Goal: Use online tool/utility: Utilize a website feature to perform a specific function

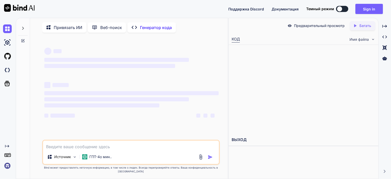
type textarea "x"
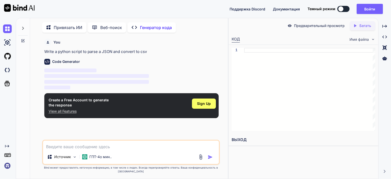
scroll to position [2, 0]
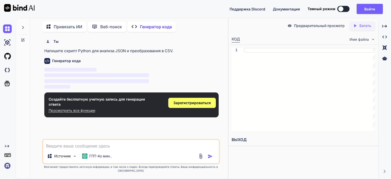
click at [108, 148] on textarea at bounding box center [131, 144] width 176 height 9
paste textarea "n = int(input()) arr = list(map(int, input().split())) selected_positions = [0]…"
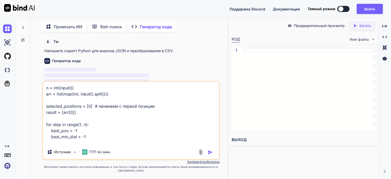
scroll to position [98, 0]
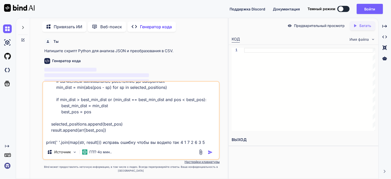
type textarea "n = int(input()) arr = list(map(int, input().split())) selected_positions = [0]…"
click at [212, 155] on img "button" at bounding box center [210, 152] width 5 height 5
click at [211, 155] on img "button" at bounding box center [210, 152] width 5 height 5
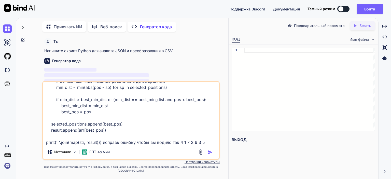
click at [211, 155] on img "button" at bounding box center [210, 152] width 5 height 5
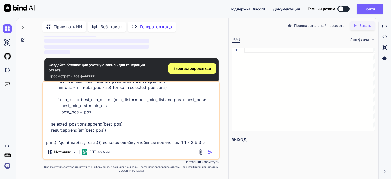
scroll to position [99, 0]
click at [184, 67] on font "Зарегистрироваться" at bounding box center [191, 68] width 37 height 4
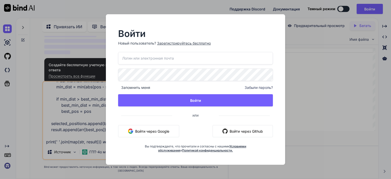
click at [160, 134] on button "Войти через Google" at bounding box center [148, 131] width 61 height 12
click at [135, 138] on div "Запомнить меня Забыли пароль? Войти или Войти через Google Войти через Github В…" at bounding box center [195, 102] width 155 height 100
drag, startPoint x: 135, startPoint y: 133, endPoint x: 136, endPoint y: 130, distance: 3.3
click at [136, 130] on font "Войти через Google" at bounding box center [152, 130] width 34 height 5
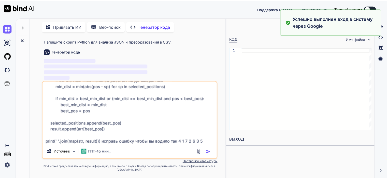
scroll to position [4, 0]
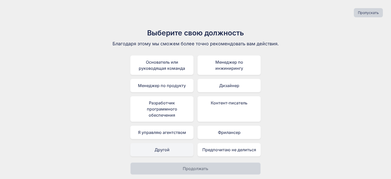
click at [187, 146] on div "Другой" at bounding box center [161, 149] width 63 height 13
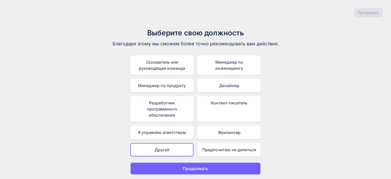
click at [174, 171] on button "Продолжать" at bounding box center [195, 168] width 130 height 12
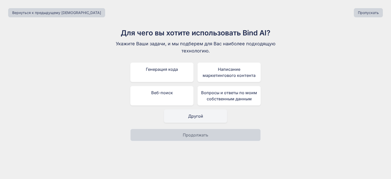
click at [191, 116] on font "Другой" at bounding box center [195, 115] width 15 height 5
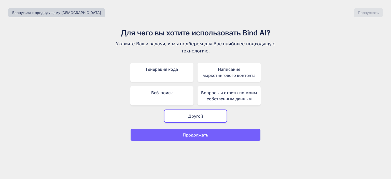
click at [187, 141] on div "Вернуться к предыдущему шагу Пропускать Для чего вы хотите использовать Bind AI…" at bounding box center [195, 89] width 391 height 179
click at [187, 134] on font "Продолжать" at bounding box center [195, 134] width 25 height 5
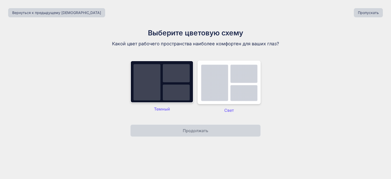
drag, startPoint x: 188, startPoint y: 77, endPoint x: 187, endPoint y: 111, distance: 34.1
click at [188, 78] on img at bounding box center [161, 82] width 63 height 42
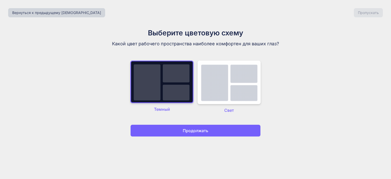
click at [188, 125] on button "Продолжать" at bounding box center [195, 130] width 130 height 12
click at [187, 129] on font "Продолжать" at bounding box center [195, 130] width 25 height 5
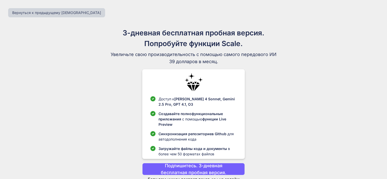
scroll to position [23, 0]
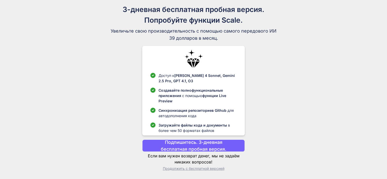
click at [186, 166] on font "Продолжить с бесплатной версией" at bounding box center [194, 168] width 62 height 4
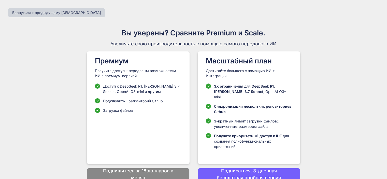
scroll to position [11, 0]
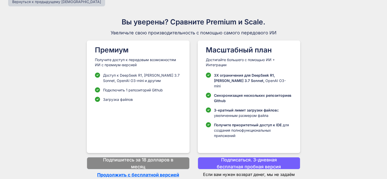
click at [163, 172] on font "Продолжить с бесплатной версией" at bounding box center [138, 174] width 82 height 5
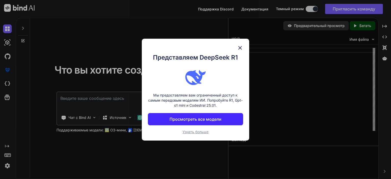
click at [239, 46] on img at bounding box center [240, 48] width 6 height 6
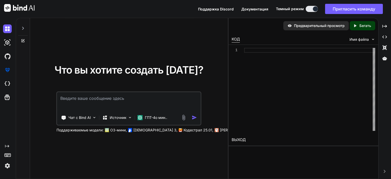
click at [147, 97] on textarea at bounding box center [128, 101] width 143 height 19
paste textarea "n = int(input()) arr = list(map(int, input().split())) selected_positions = [0]…"
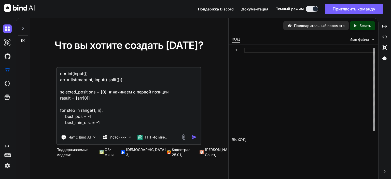
scroll to position [110, 0]
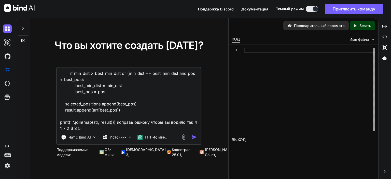
type textarea "n = int(input()) arr = list(map(int, input().split())) selected_positions = [0]…"
click at [195, 142] on div "Чат с Bind AI Источник ГПТ-4о мин.." at bounding box center [128, 137] width 142 height 10
click at [195, 140] on img "button" at bounding box center [193, 136] width 5 height 5
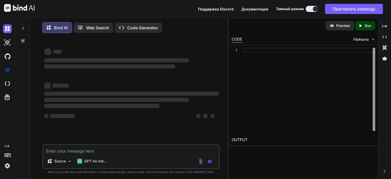
click at [195, 140] on div "‌ ‌ ‌ ‌ ‌ ‌ ‌ ‌ ‌ ‌ ‌ ‌ ‌ ‌" at bounding box center [131, 90] width 176 height 107
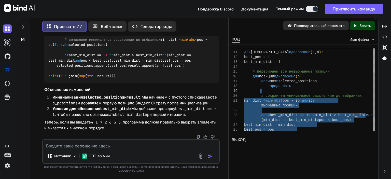
drag, startPoint x: 334, startPoint y: 128, endPoint x: 287, endPoint y: 93, distance: 58.0
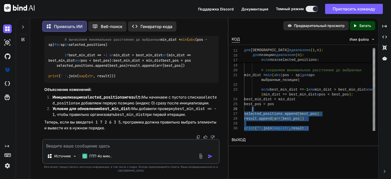
drag, startPoint x: 329, startPoint y: 128, endPoint x: 284, endPoint y: 106, distance: 50.4
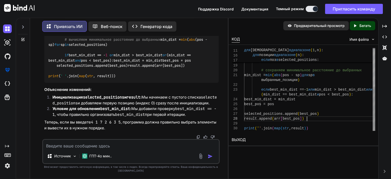
drag, startPoint x: 330, startPoint y: 130, endPoint x: 370, endPoint y: 121, distance: 41.6
click at [370, 121] on div "# перебираем все невыбранные позиции для позиции в диапазоне ( n ) : если поз в…" at bounding box center [309, 53] width 131 height 155
drag, startPoint x: 331, startPoint y: 129, endPoint x: 250, endPoint y: 120, distance: 81.9
click at [250, 120] on div "# перебираем все невыбранные позиции для позиции в диапазоне ( n ) : если поз в…" at bounding box center [309, 53] width 131 height 155
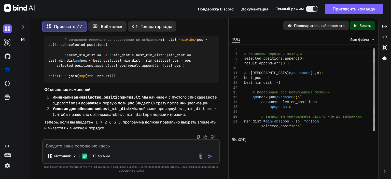
drag, startPoint x: 244, startPoint y: 49, endPoint x: 286, endPoint y: 90, distance: 57.9
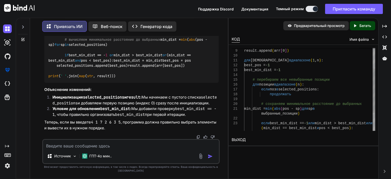
click at [286, 90] on font "selected_positions" at bounding box center [297, 89] width 38 height 4
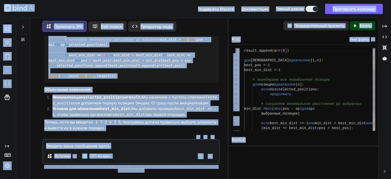
click at [286, 90] on font "selected_positions" at bounding box center [297, 89] width 38 height 4
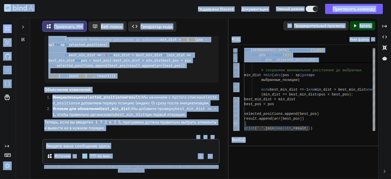
click at [263, 146] on div "ВЫХОД" at bounding box center [303, 142] width 150 height 16
click at [362, 24] on font "Бегать" at bounding box center [365, 25] width 12 height 4
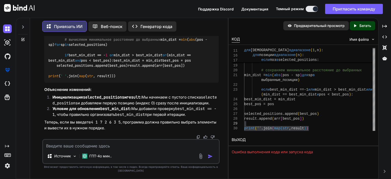
scroll to position [167, 0]
click at [104, 149] on textarea at bounding box center [131, 144] width 176 height 9
click at [126, 147] on textarea at bounding box center [131, 144] width 176 height 9
paste textarea "Loremipsu dolor sitametco adipisci elitseddoe temporincid utlabo etdolor magnaa…"
type textarea "Loremipsu dolor sitametco adipisci elitseddoe temporincid utlabo etdolor magnaa…"
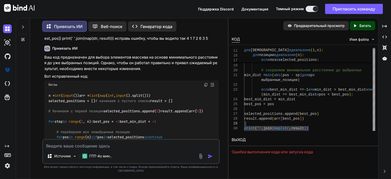
scroll to position [47, 0]
click at [204, 85] on img at bounding box center [206, 85] width 4 height 4
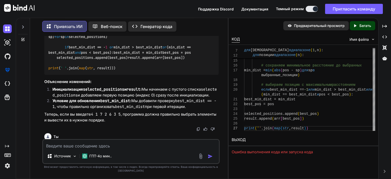
scroll to position [174, 0]
